Goal: Information Seeking & Learning: Learn about a topic

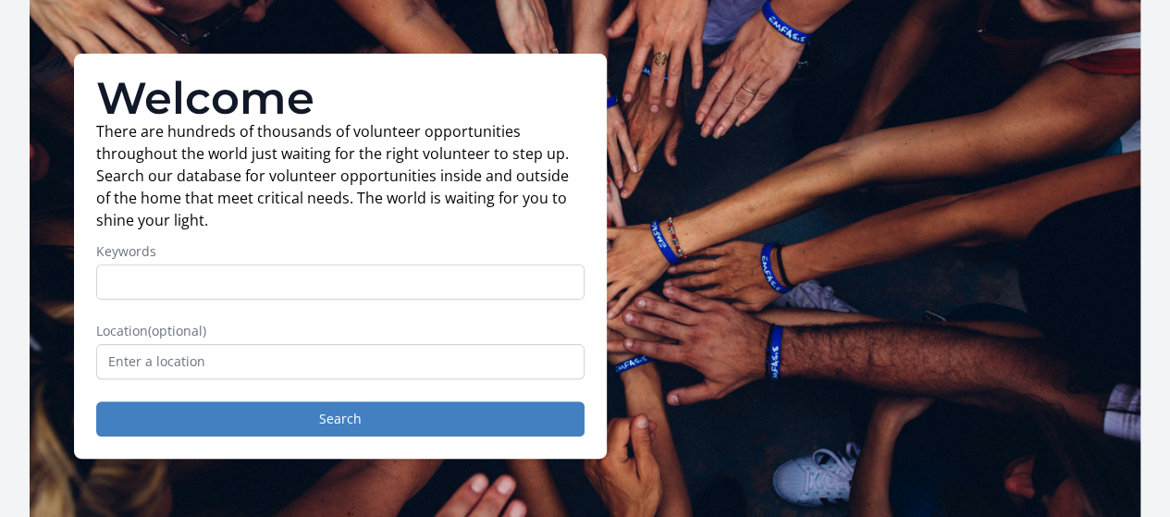
scroll to position [93, 0]
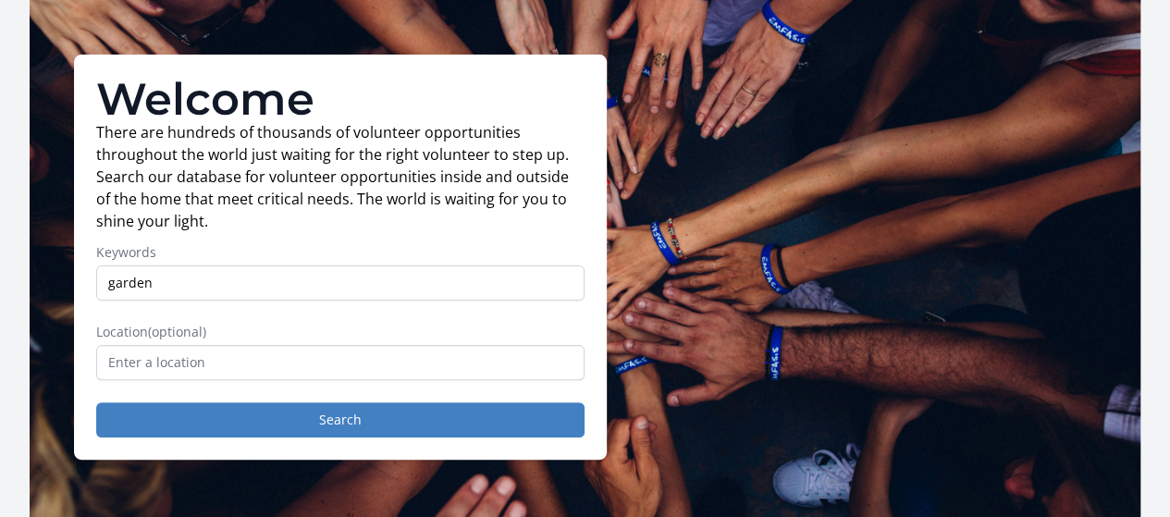
type input "garden"
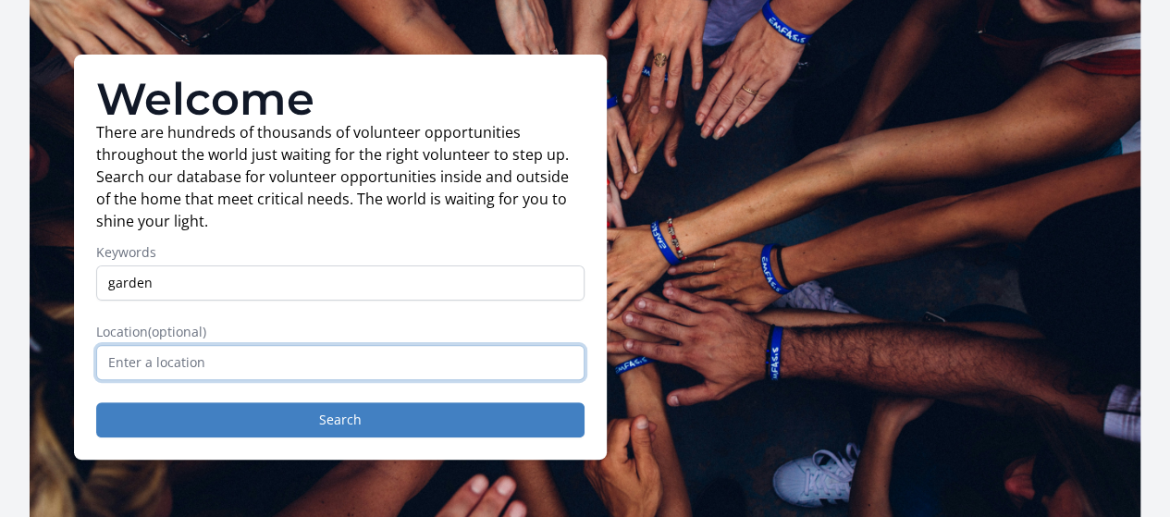
click at [549, 373] on input "text" at bounding box center [340, 362] width 488 height 35
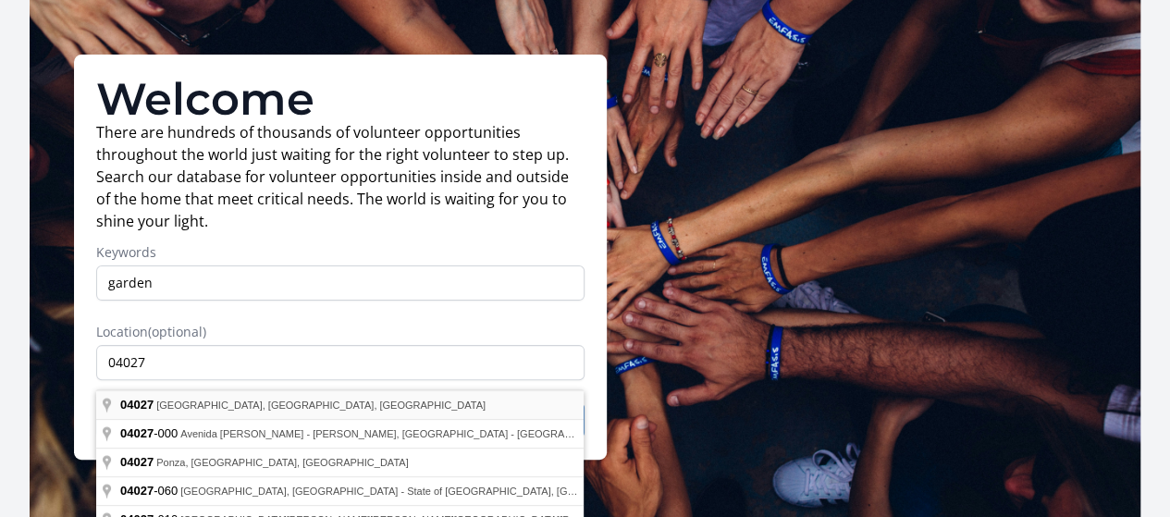
type input "[GEOGRAPHIC_DATA], ME 04027, [GEOGRAPHIC_DATA]"
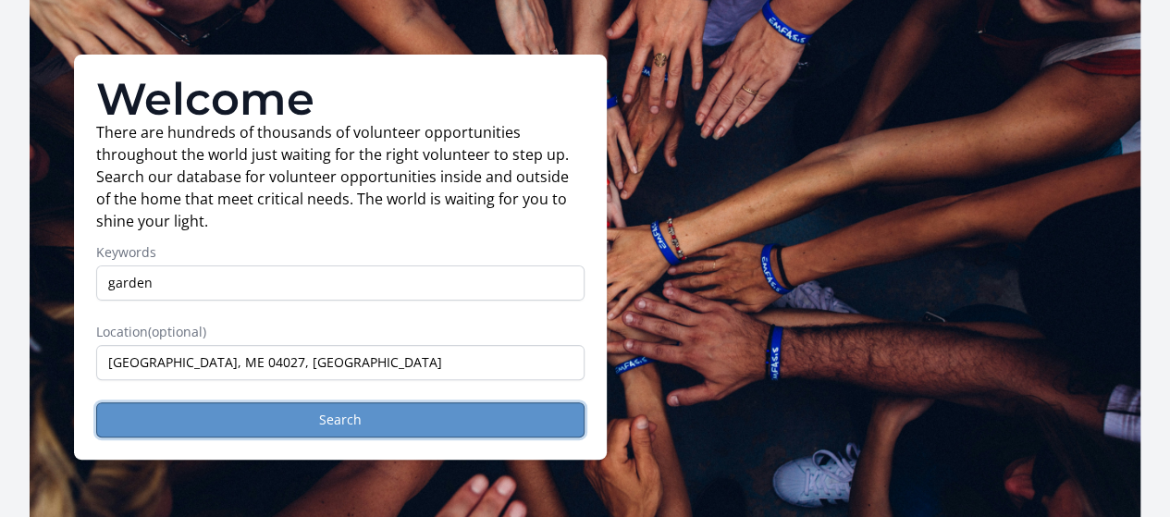
click at [544, 438] on button "Search" at bounding box center [340, 419] width 488 height 35
